Goal: Transaction & Acquisition: Purchase product/service

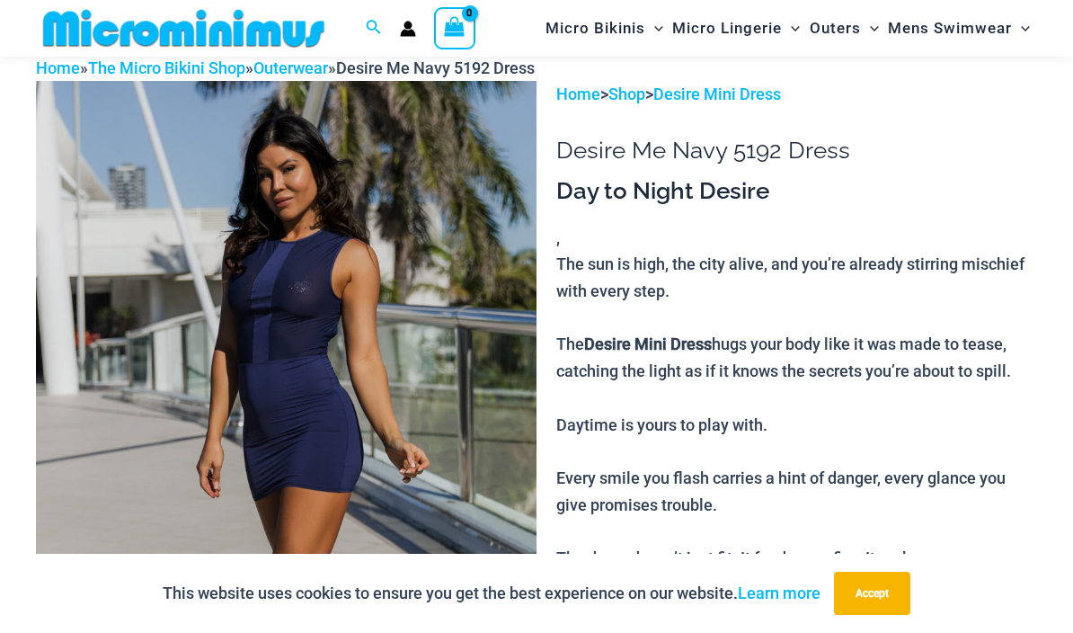
scroll to position [44, 0]
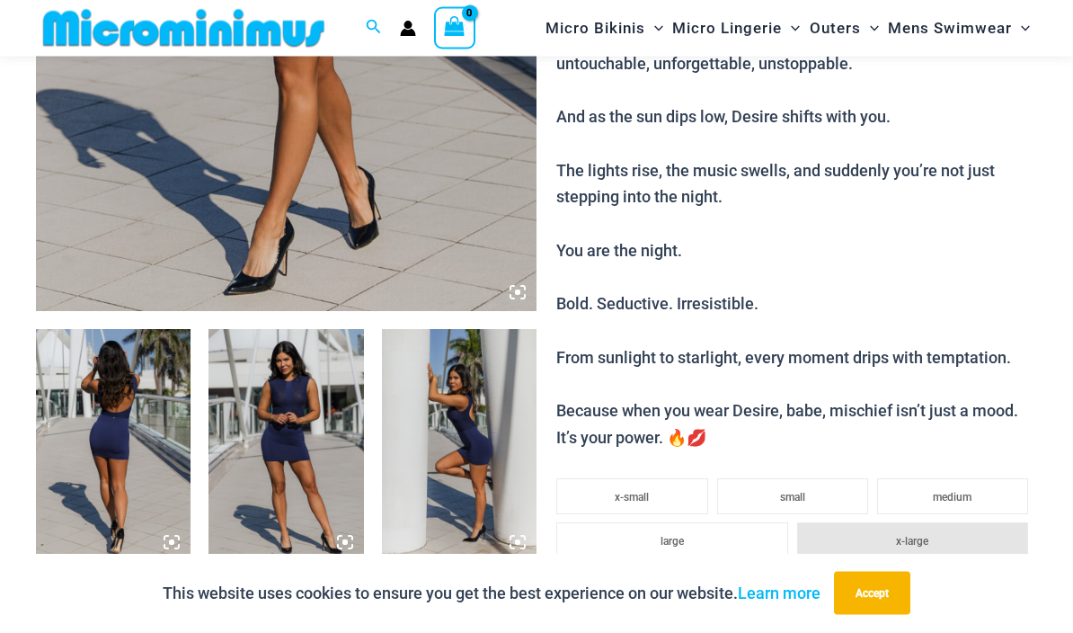
click at [103, 448] on img at bounding box center [113, 446] width 155 height 232
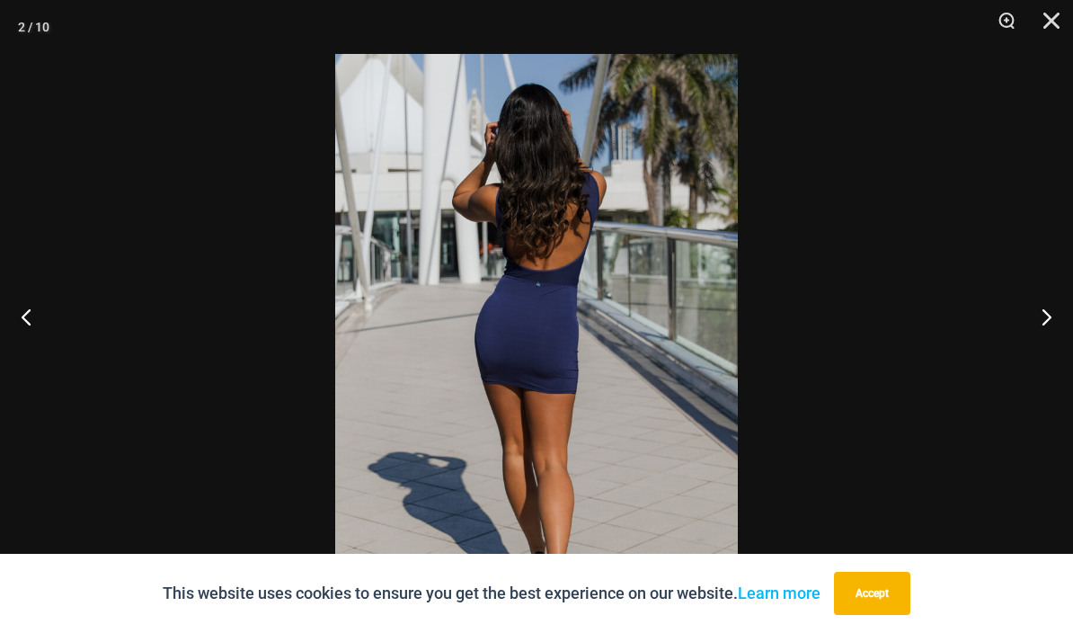
click at [1051, 361] on button "Next" at bounding box center [1039, 316] width 67 height 90
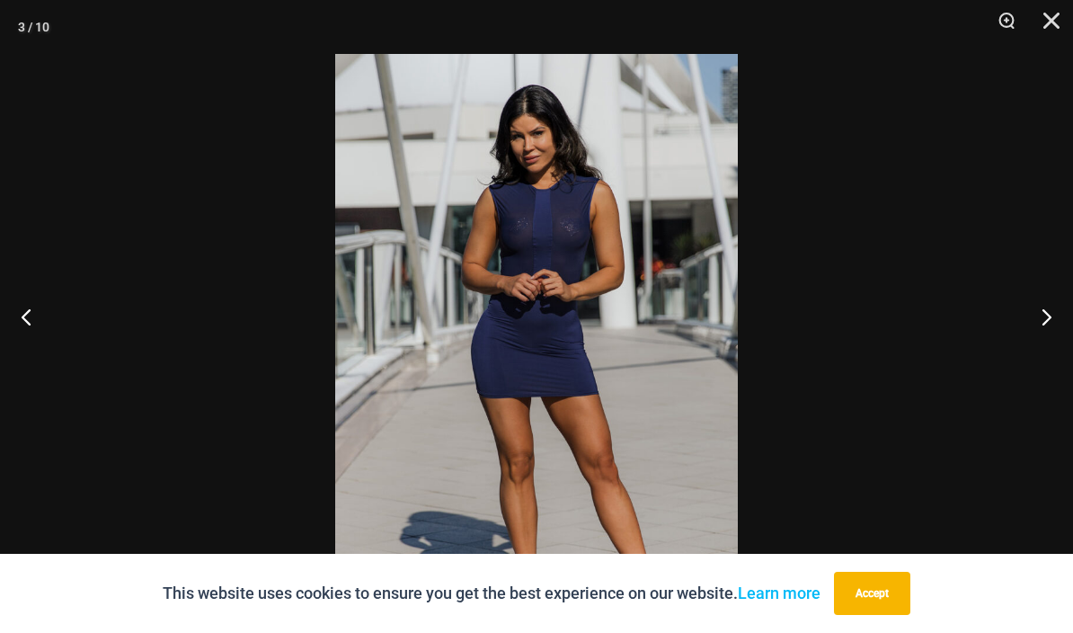
click at [1056, 339] on button "Next" at bounding box center [1039, 316] width 67 height 90
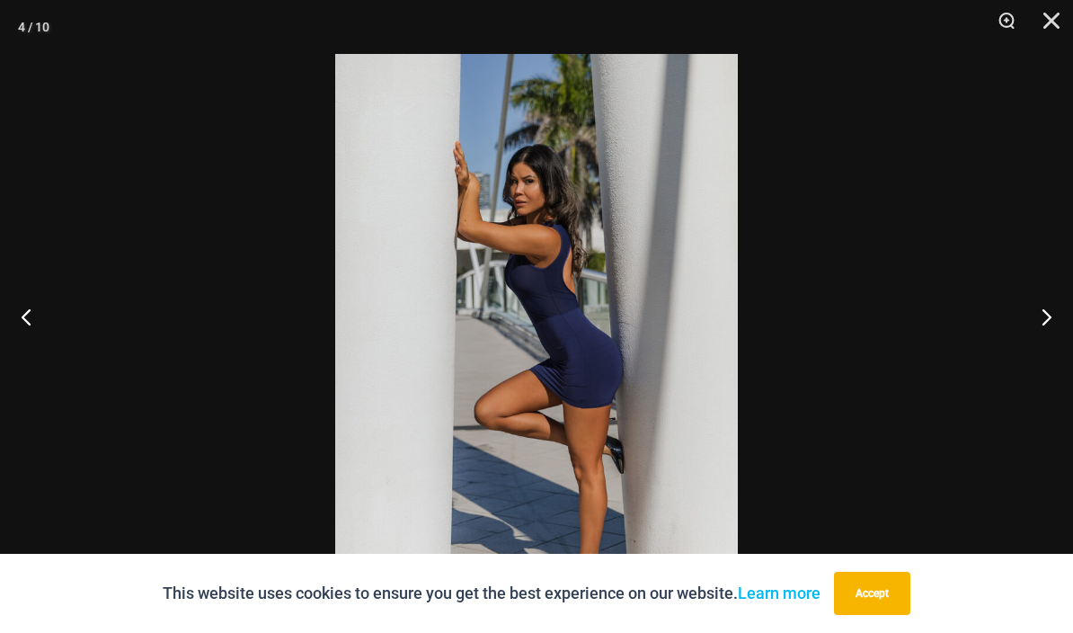
click at [1040, 358] on button "Next" at bounding box center [1039, 316] width 67 height 90
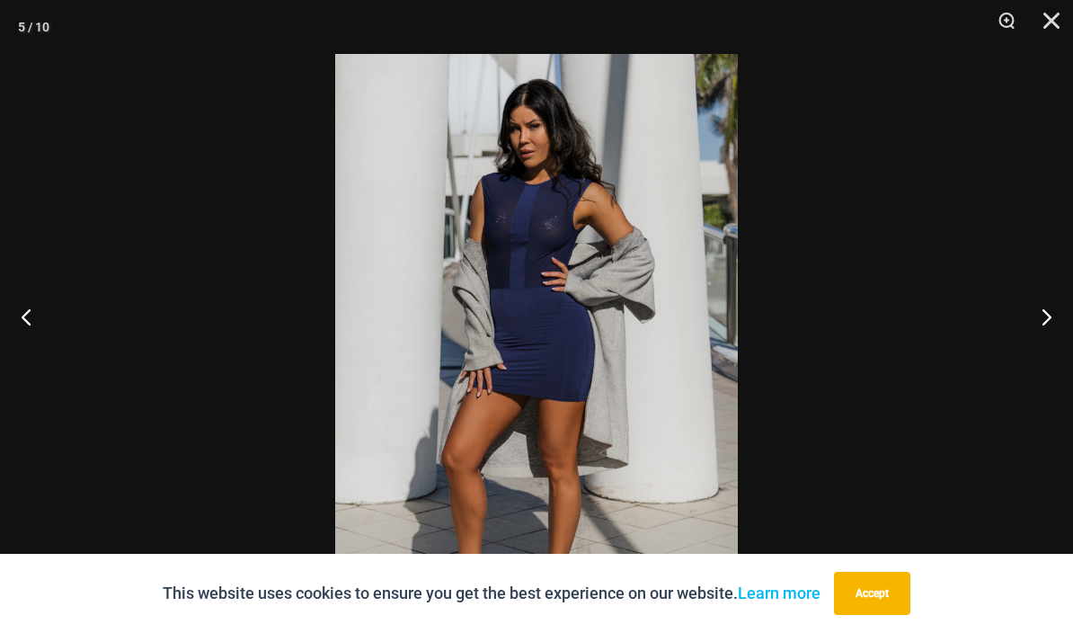
click at [1051, 355] on button "Next" at bounding box center [1039, 316] width 67 height 90
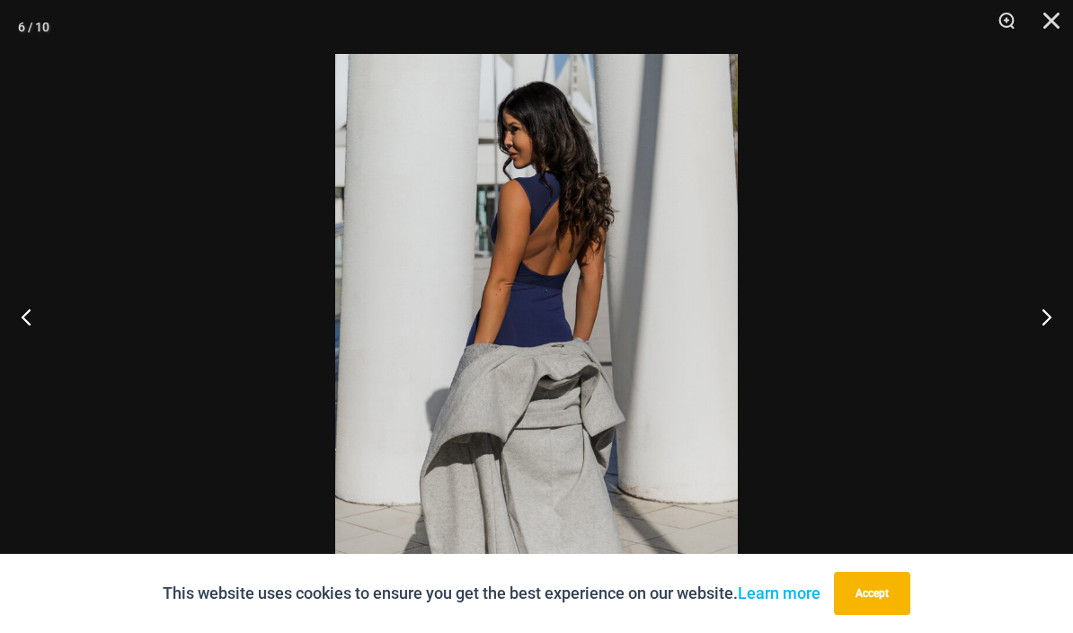
click at [1038, 361] on button "Next" at bounding box center [1039, 316] width 67 height 90
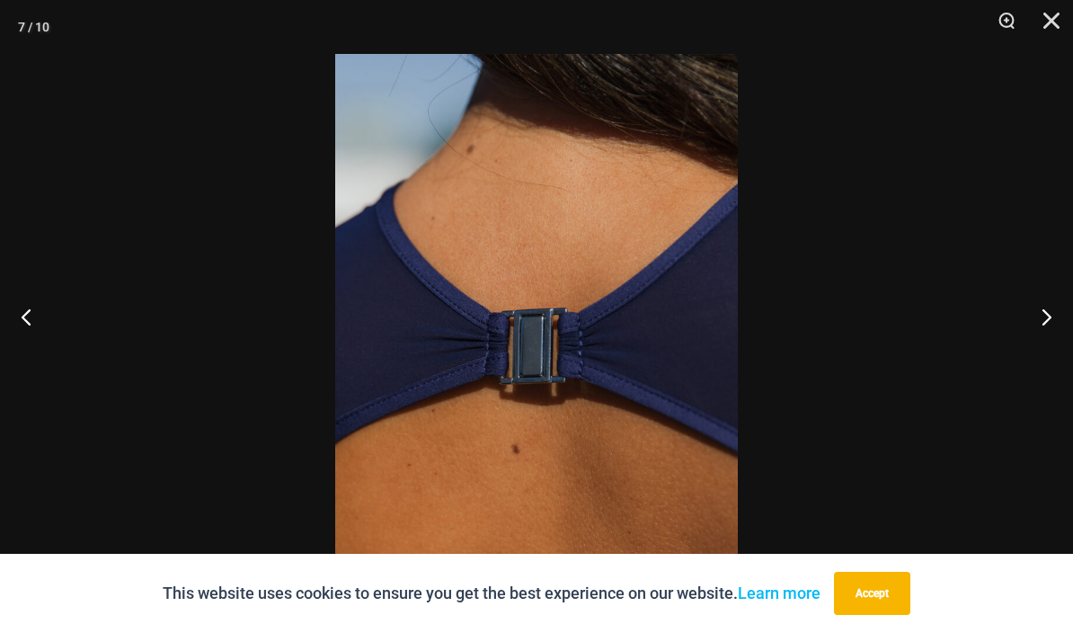
click at [1054, 356] on button "Next" at bounding box center [1039, 316] width 67 height 90
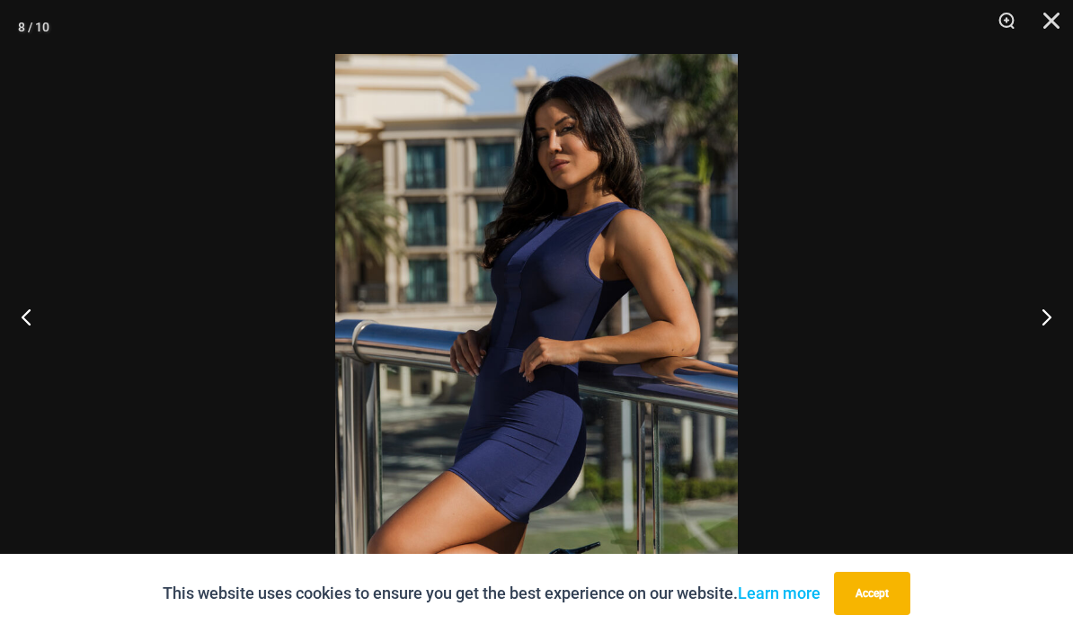
click at [1045, 350] on button "Next" at bounding box center [1039, 316] width 67 height 90
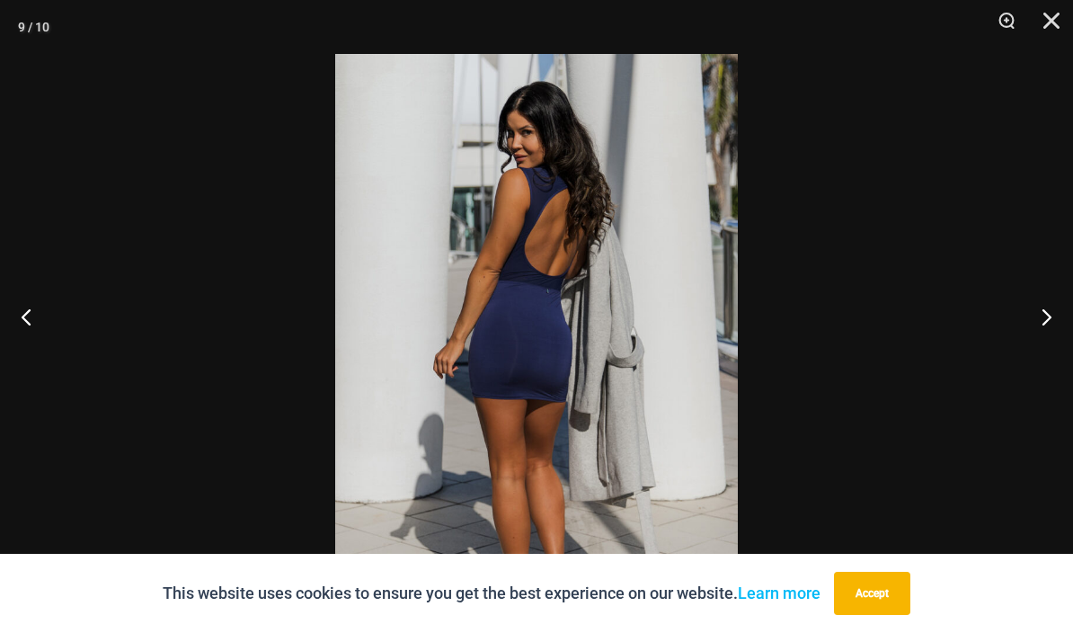
click at [1045, 359] on button "Next" at bounding box center [1039, 316] width 67 height 90
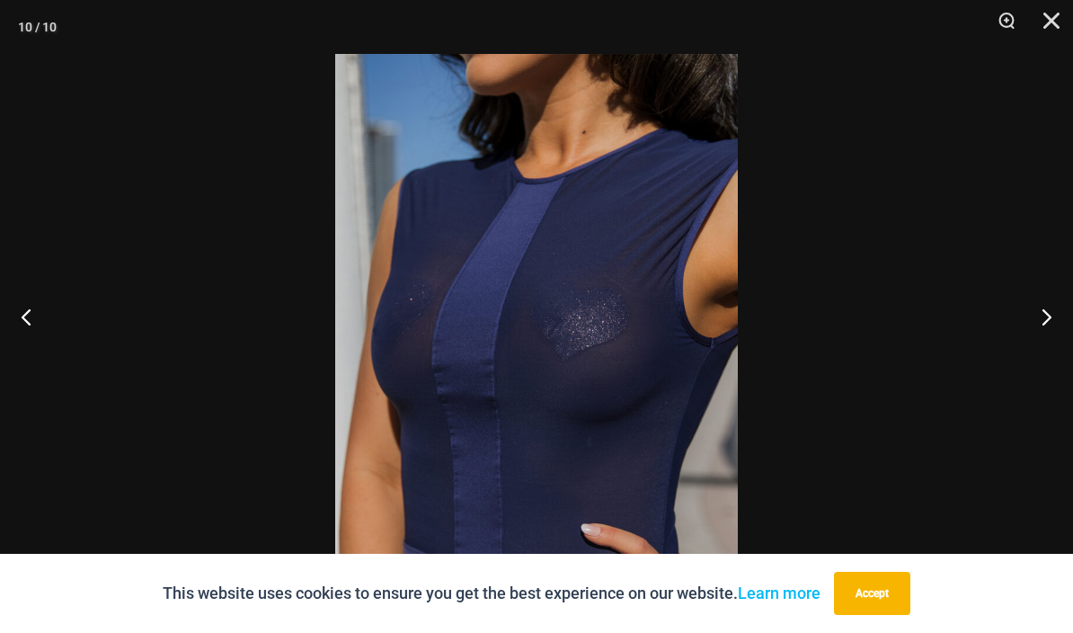
click at [1051, 350] on button "Next" at bounding box center [1039, 316] width 67 height 90
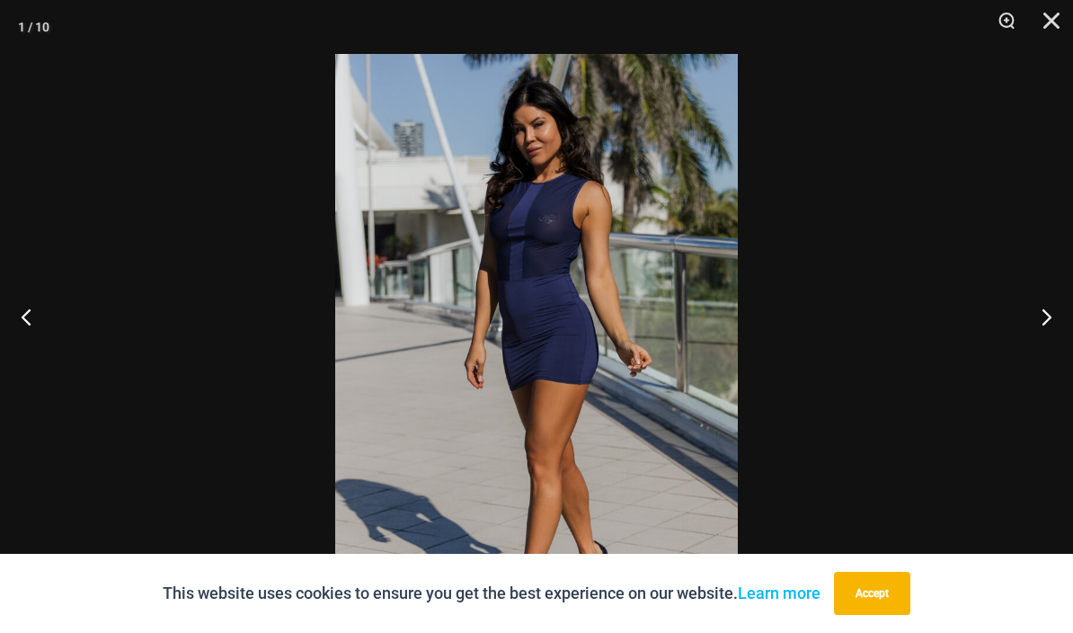
click at [1051, 350] on button "Next" at bounding box center [1039, 316] width 67 height 90
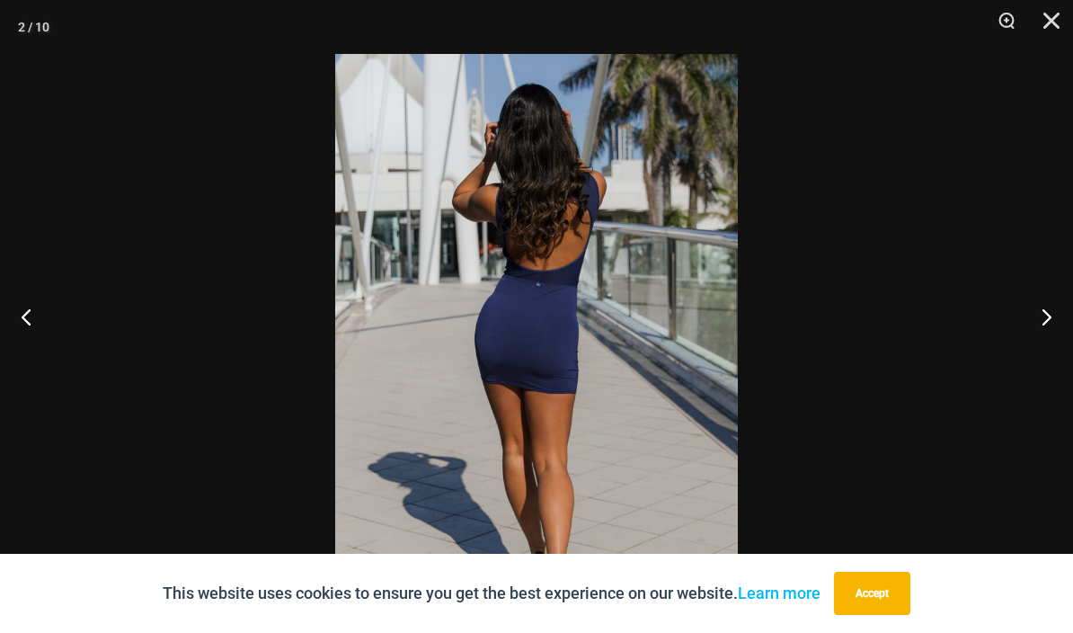
click at [1046, 359] on button "Next" at bounding box center [1039, 316] width 67 height 90
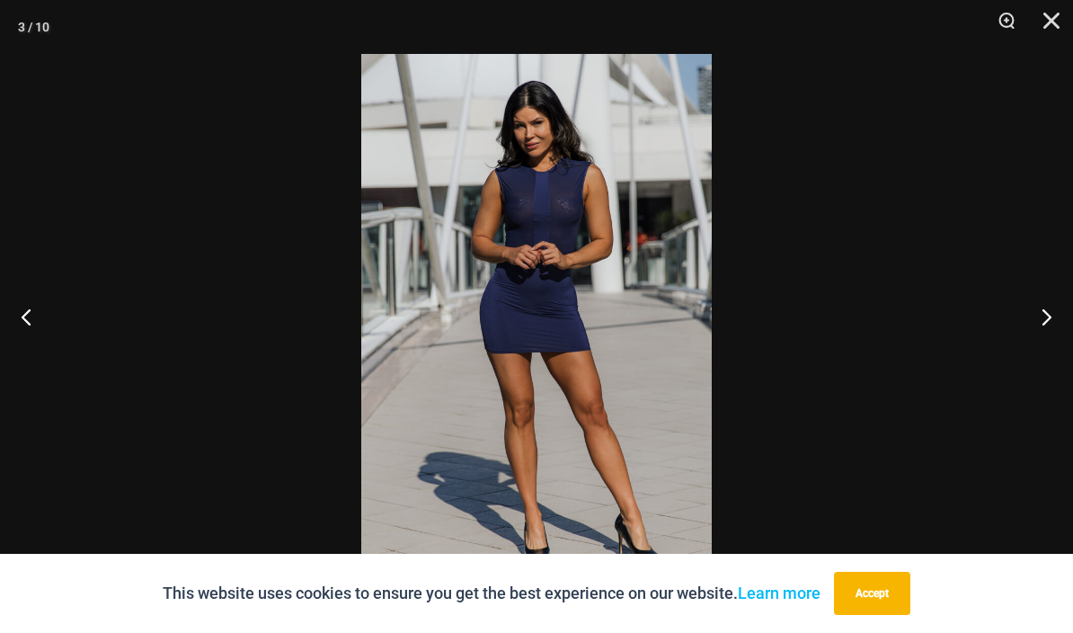
scroll to position [628, 0]
click at [1052, 14] on button "Close" at bounding box center [1045, 27] width 45 height 54
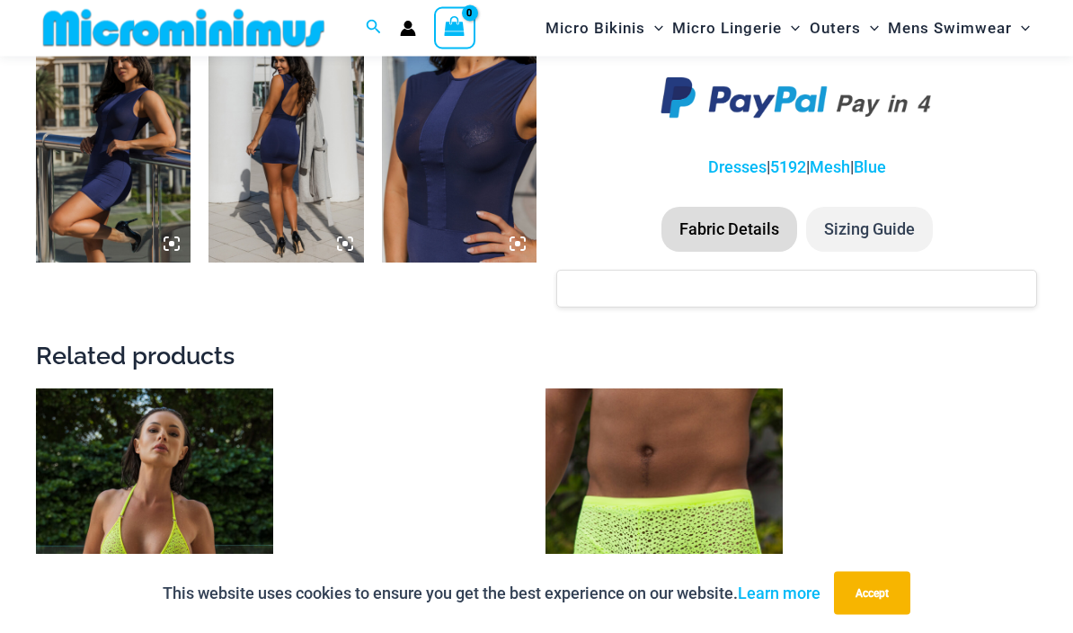
scroll to position [1349, 0]
